Goal: Task Accomplishment & Management: Manage account settings

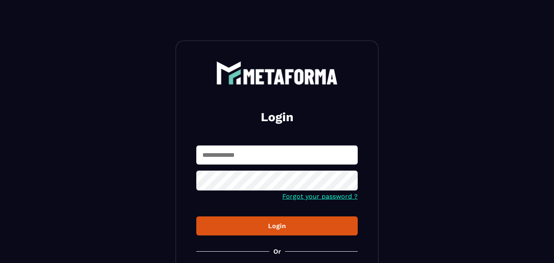
type input "**********"
click at [257, 229] on div "Login" at bounding box center [277, 226] width 149 height 8
